Goal: Information Seeking & Learning: Learn about a topic

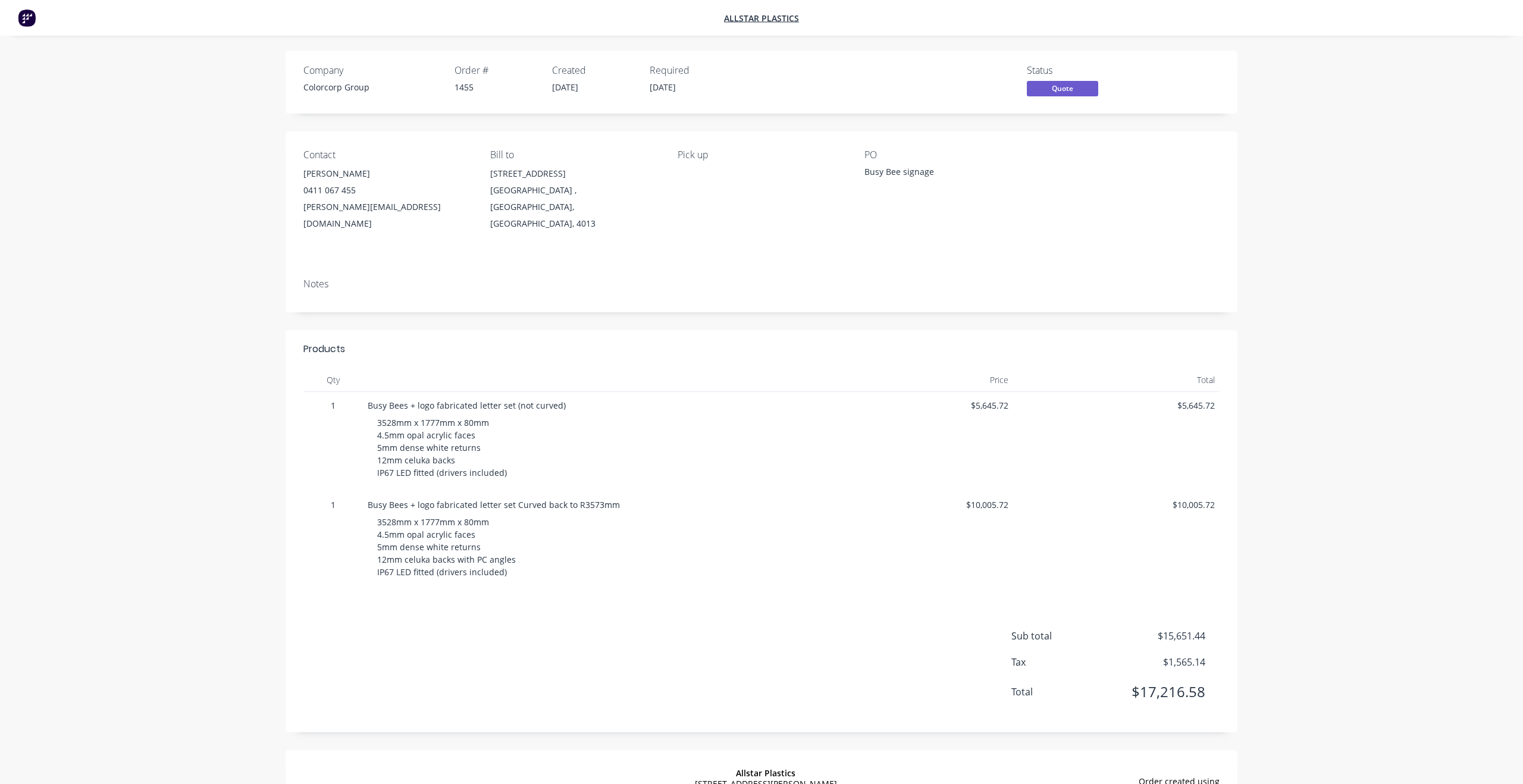
scroll to position [59, 0]
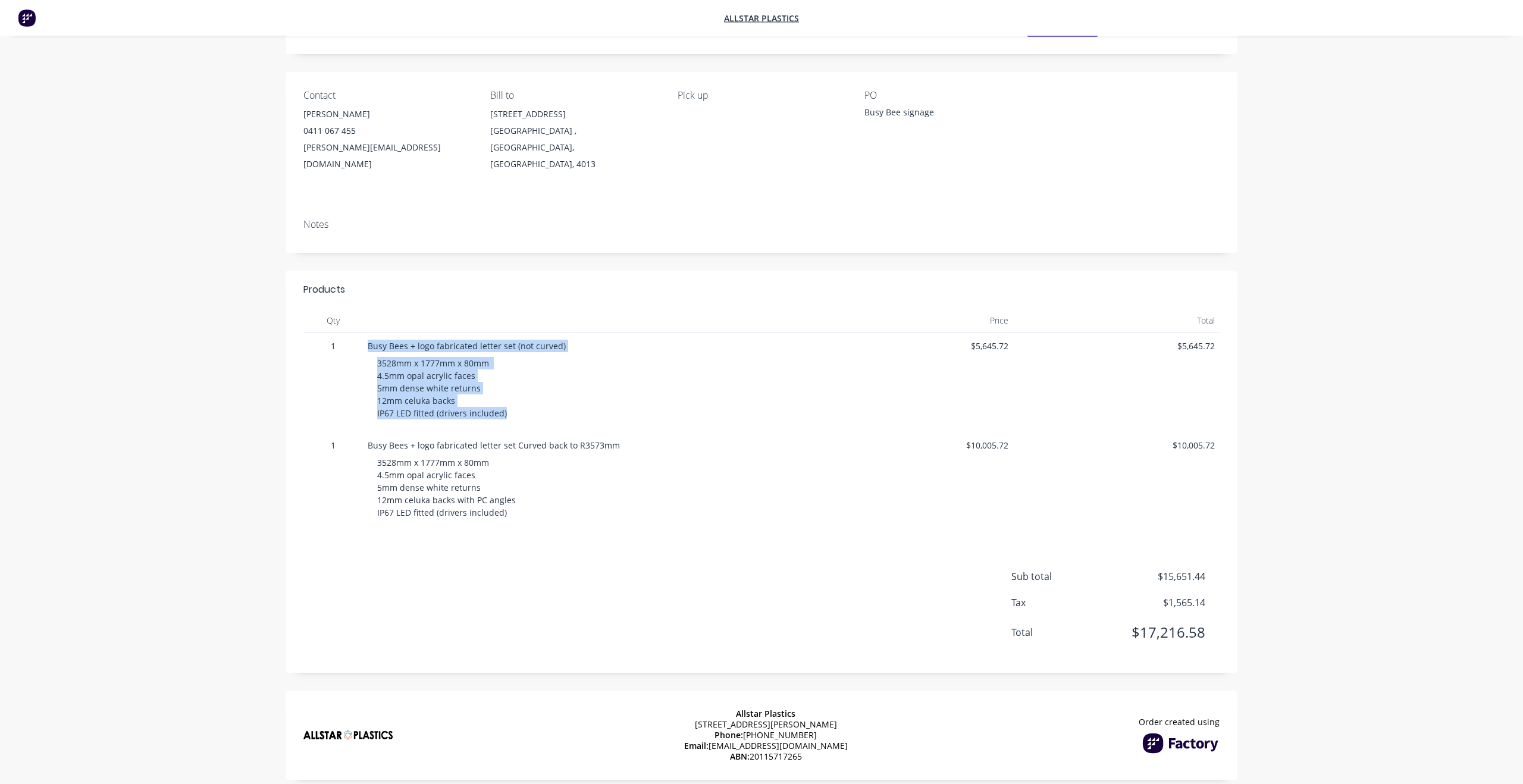
drag, startPoint x: 366, startPoint y: 326, endPoint x: 512, endPoint y: 401, distance: 164.1
click at [512, 401] on div "Busy Bees + logo fabricated letter set (not curved) 3528mm x 1777mm x 80mm 4.5m…" at bounding box center [585, 382] width 443 height 99
click at [386, 358] on span "3528mm x 1777mm x 80mm 4.5mm opal acrylic faces 5mm dense white returns 12mm ce…" at bounding box center [442, 388] width 130 height 61
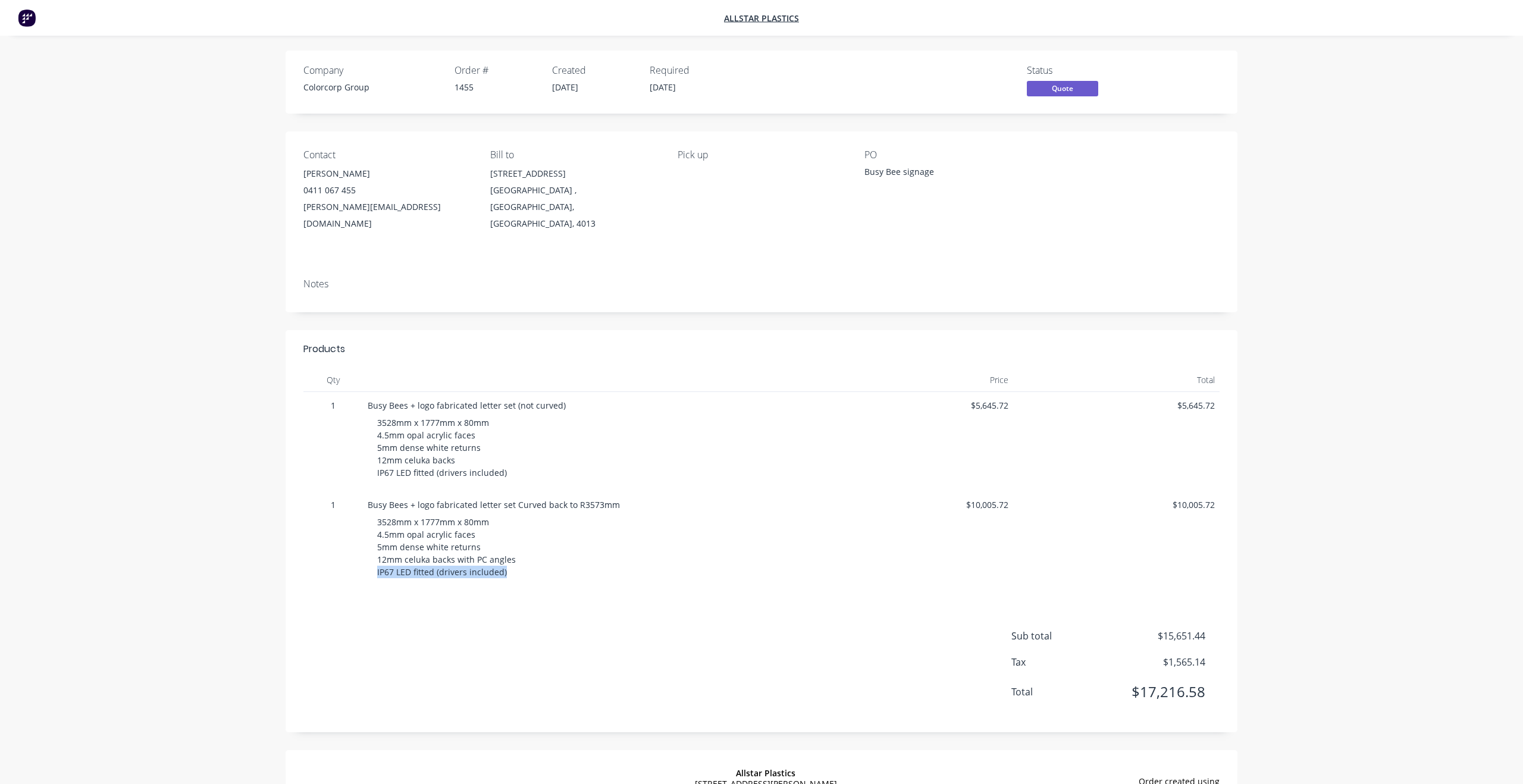
drag, startPoint x: 510, startPoint y: 558, endPoint x: 367, endPoint y: 553, distance: 143.1
click at [367, 553] on div "Busy Bees + logo fabricated letter set Curved back to R3573mm 3528mm x 1777mm x…" at bounding box center [585, 541] width 443 height 99
drag, startPoint x: 448, startPoint y: 573, endPoint x: 456, endPoint y: 570, distance: 8.5
click at [448, 573] on div "Busy Bees + logo fabricated letter set Curved back to R3573mm 3528mm x 1777mm x…" at bounding box center [585, 541] width 443 height 99
click at [516, 557] on div "3528mm x 1777mm x 80mm 4.5mm opal acrylic faces 5mm dense white returns 12mm ce…" at bounding box center [585, 547] width 434 height 72
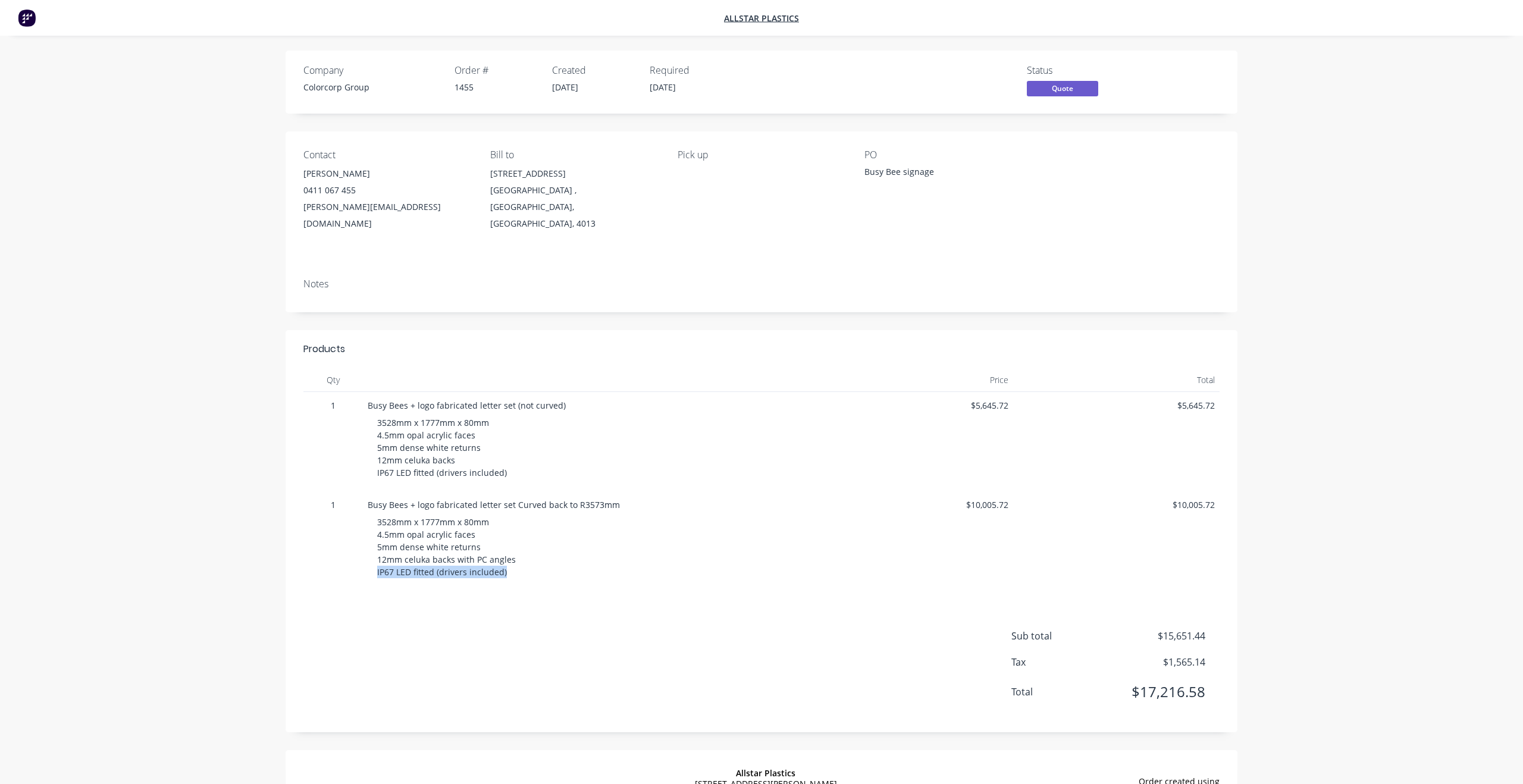
drag, startPoint x: 378, startPoint y: 557, endPoint x: 501, endPoint y: 562, distance: 123.1
click at [494, 562] on div "3528mm x 1777mm x 80mm 4.5mm opal acrylic faces 5mm dense white returns 12mm ce…" at bounding box center [585, 547] width 434 height 72
click at [515, 558] on div "3528mm x 1777mm x 80mm 4.5mm opal acrylic faces 5mm dense white returns 12mm ce…" at bounding box center [585, 547] width 434 height 72
